Goal: Information Seeking & Learning: Learn about a topic

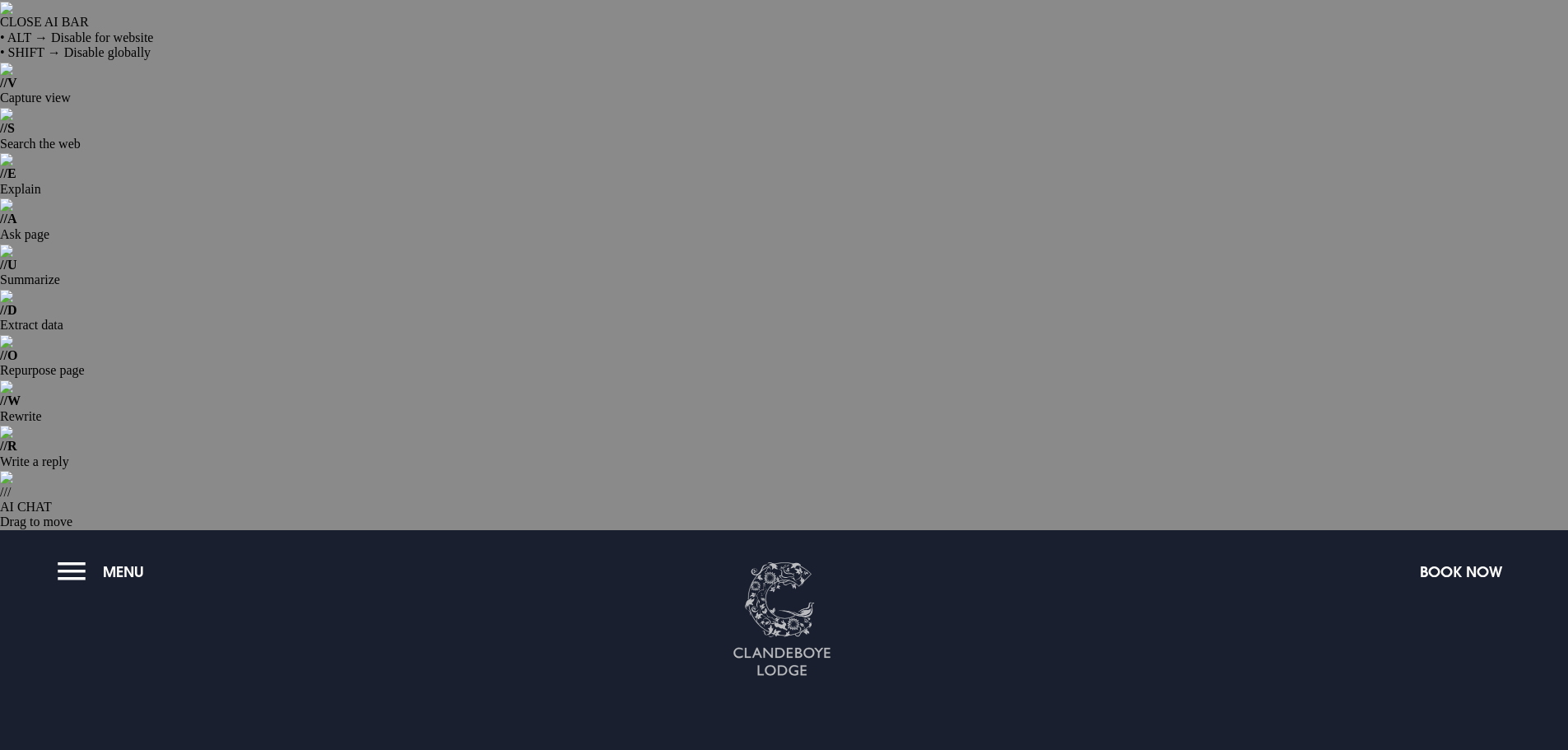
click at [734, 530] on section "GIFT VOUCHERS Corporate gifting" at bounding box center [784, 720] width 1568 height 380
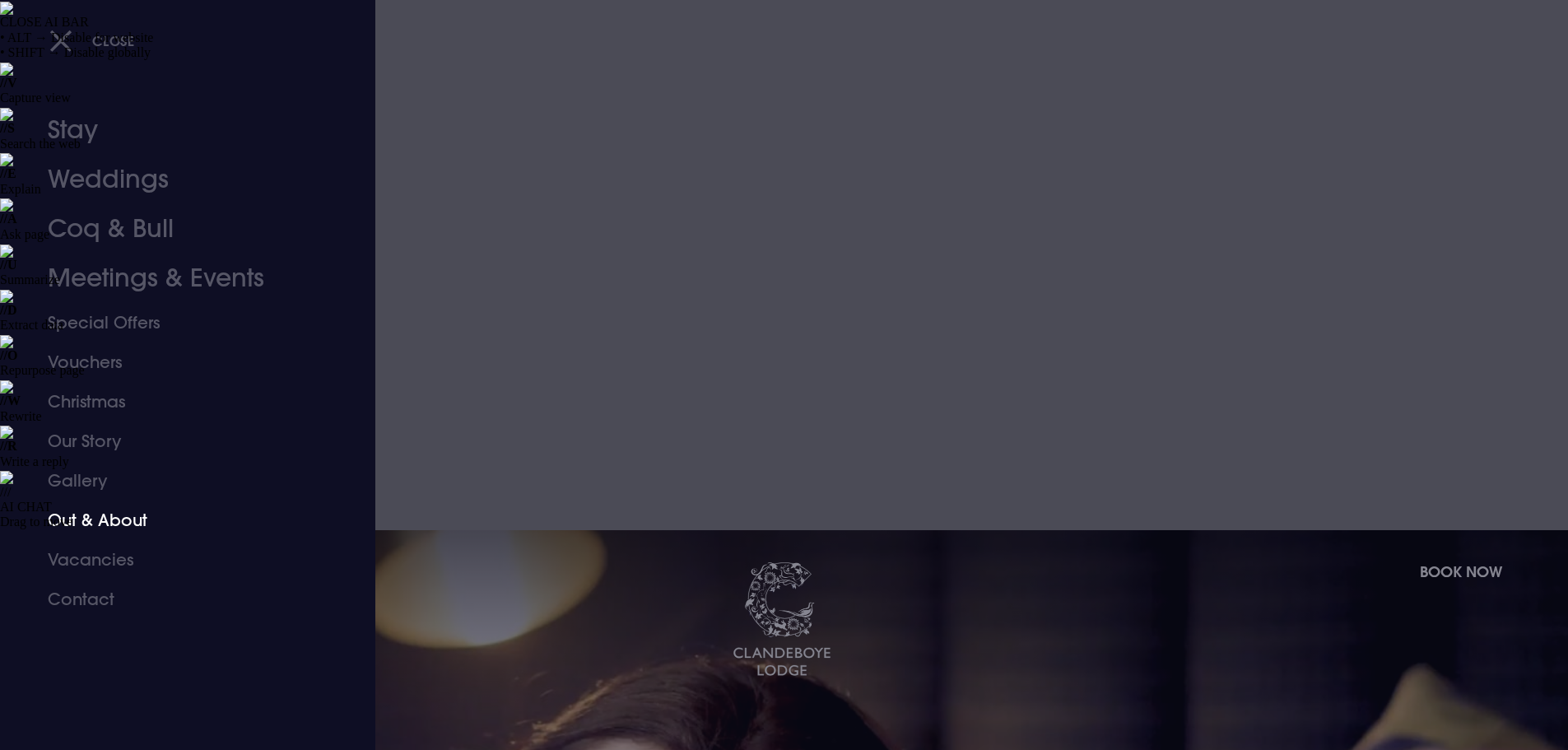
click at [93, 514] on link "Out & About" at bounding box center [178, 520] width 260 height 40
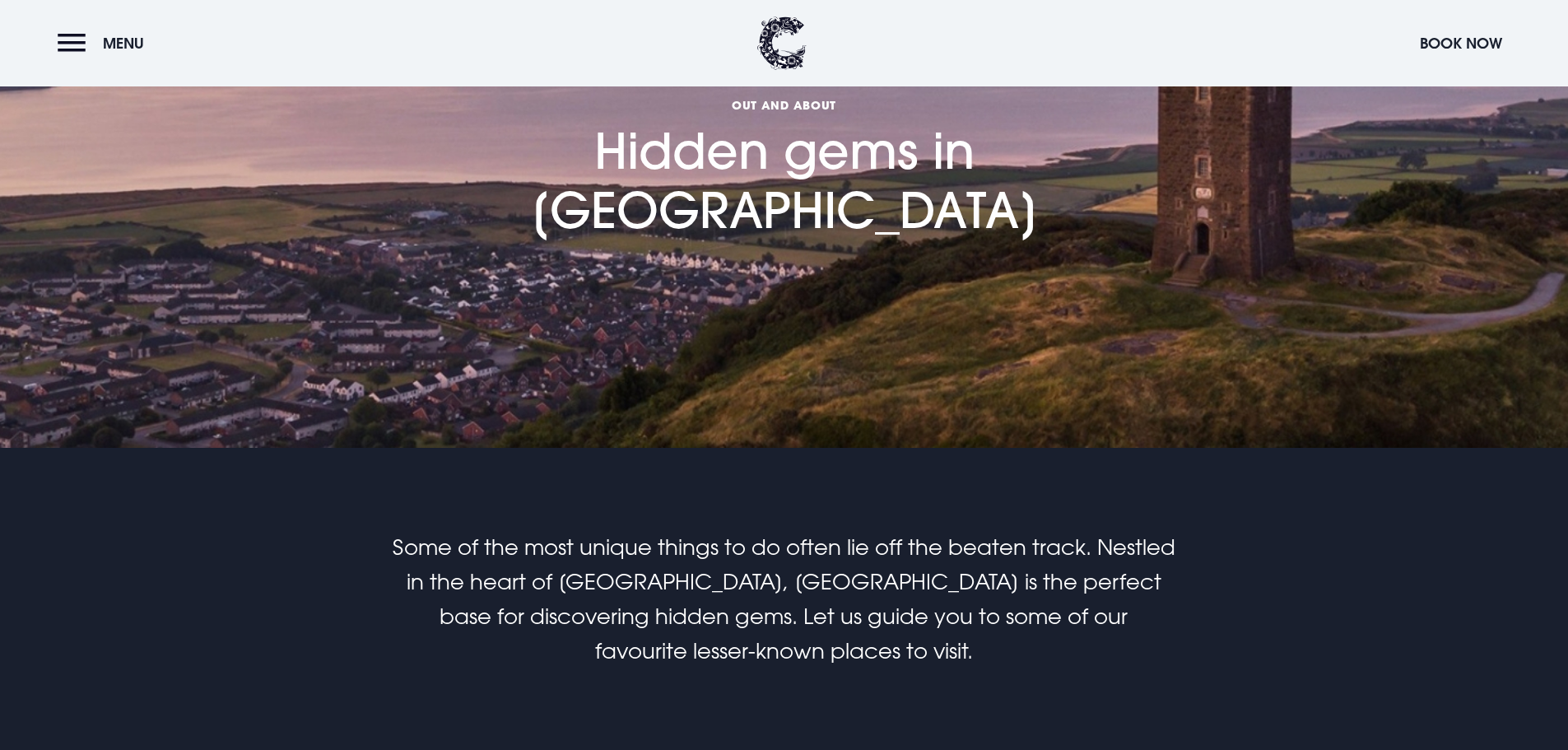
scroll to position [824, 0]
